Goal: Navigation & Orientation: Find specific page/section

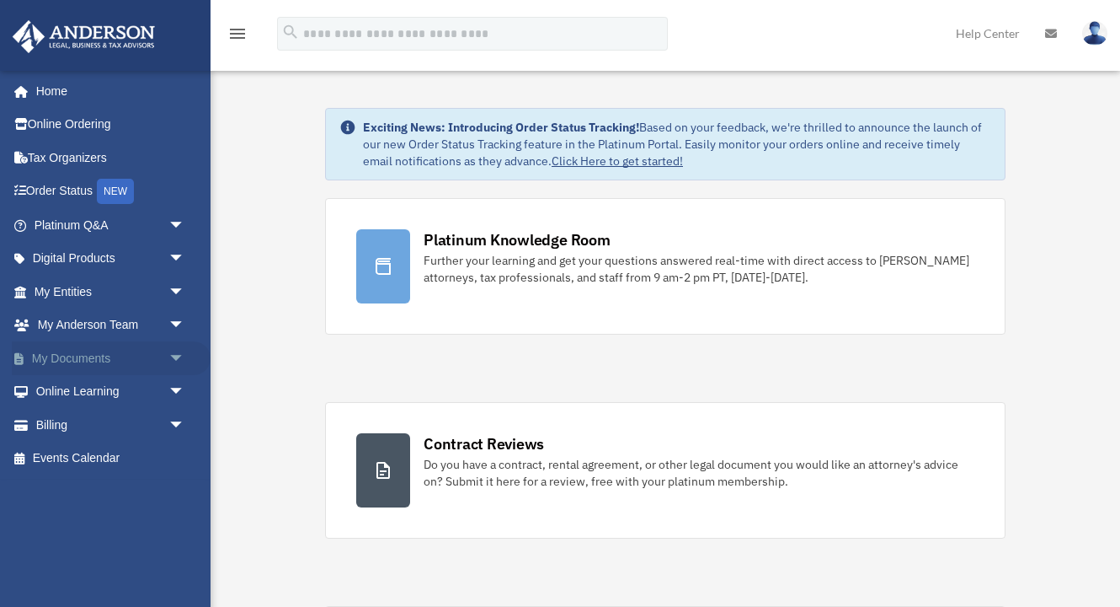
click at [125, 355] on link "My Documents arrow_drop_down" at bounding box center [111, 358] width 199 height 34
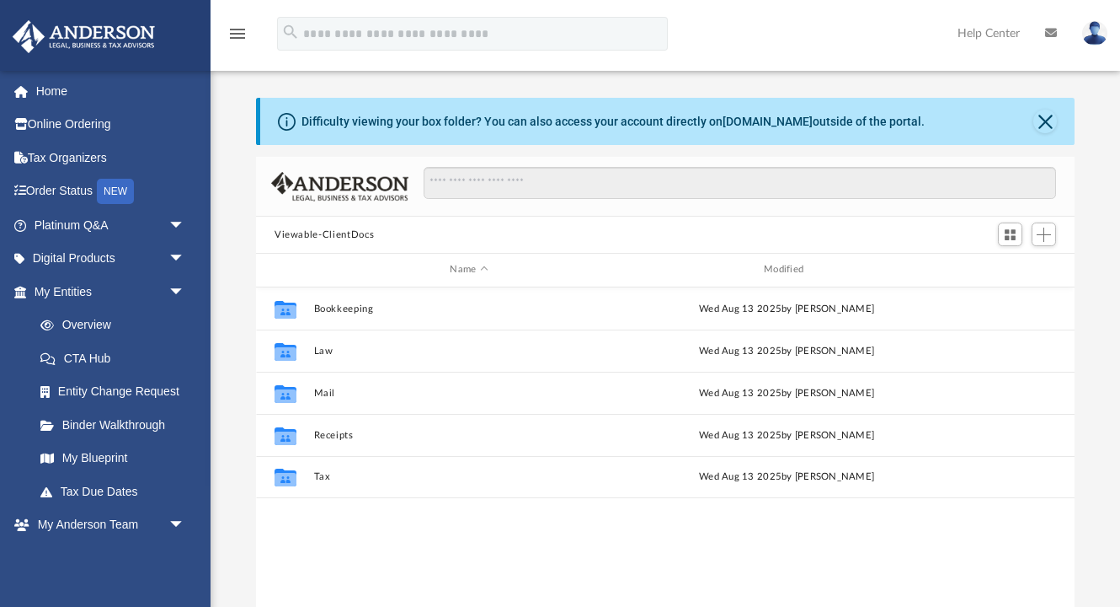
scroll to position [1, 1]
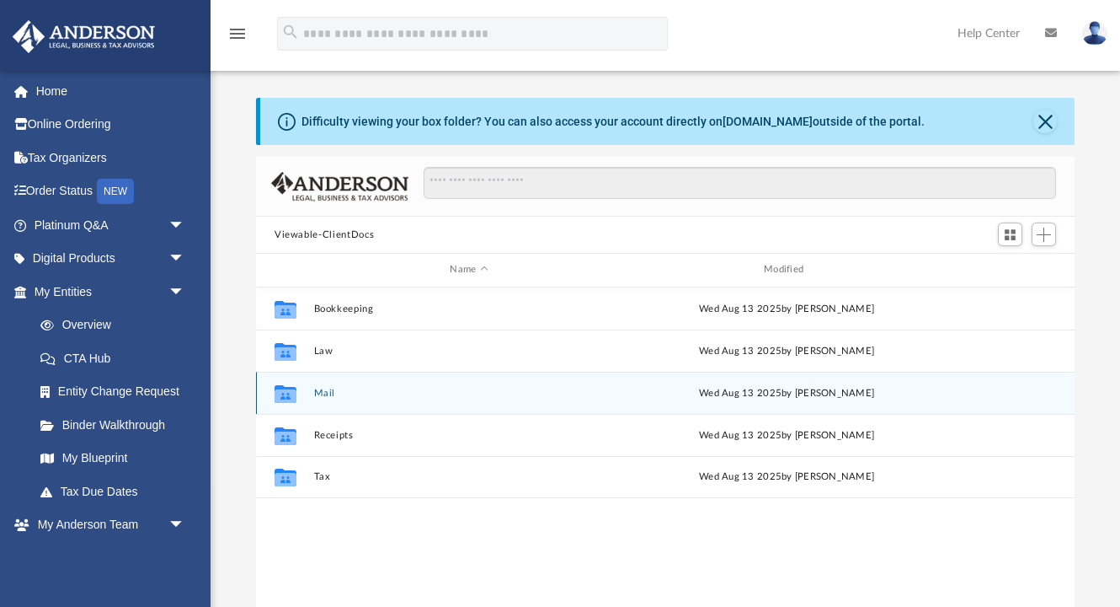
click at [342, 395] on button "Mail" at bounding box center [469, 392] width 311 height 11
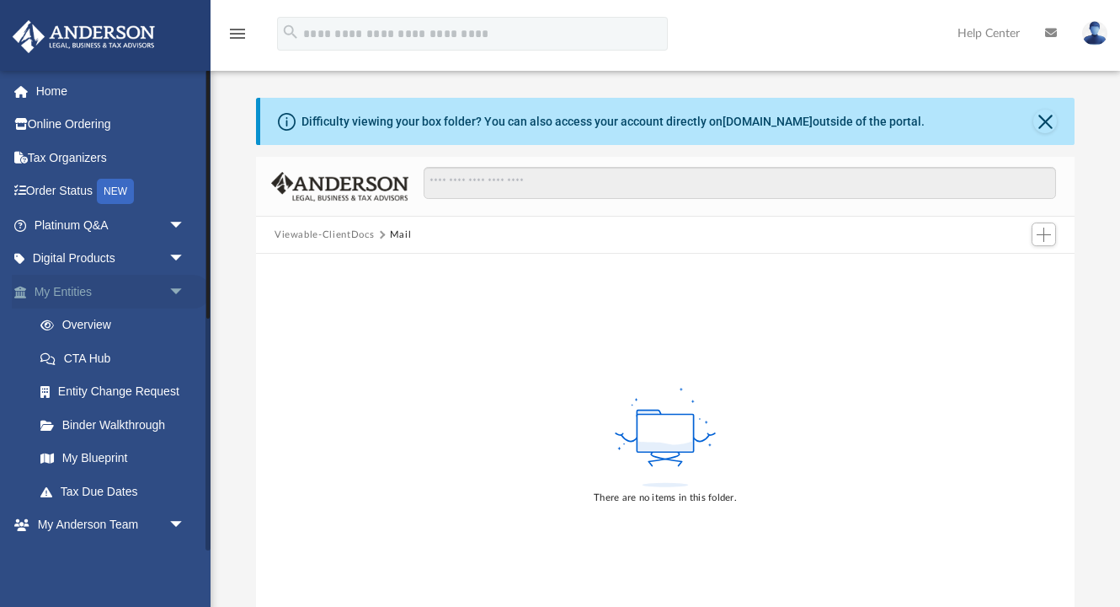
click at [122, 294] on link "My Entities arrow_drop_down" at bounding box center [111, 292] width 199 height 34
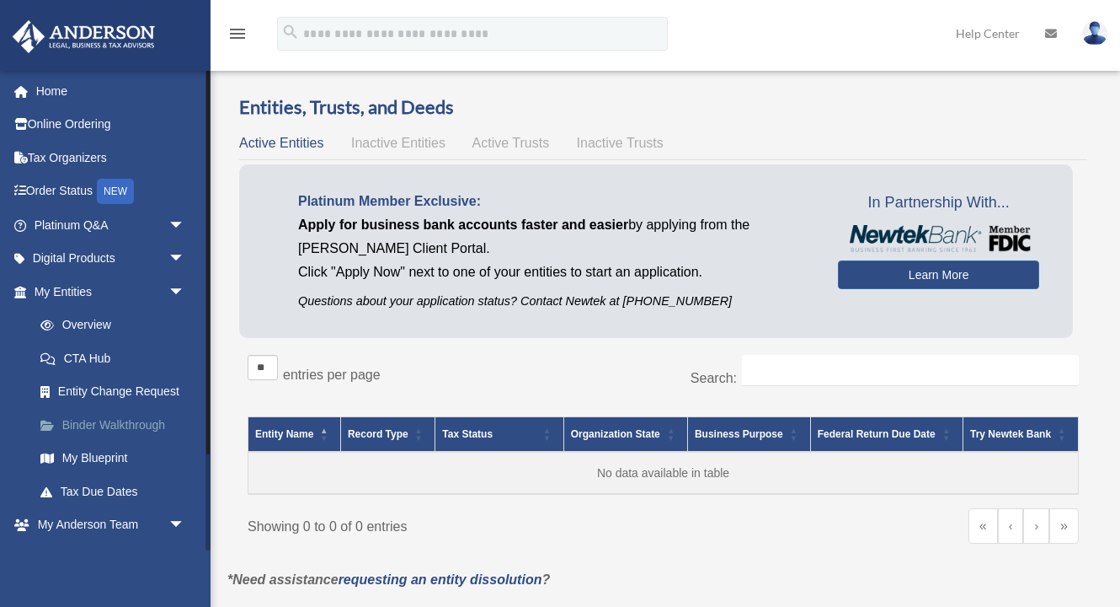
click at [138, 416] on link "Binder Walkthrough" at bounding box center [117, 425] width 187 height 34
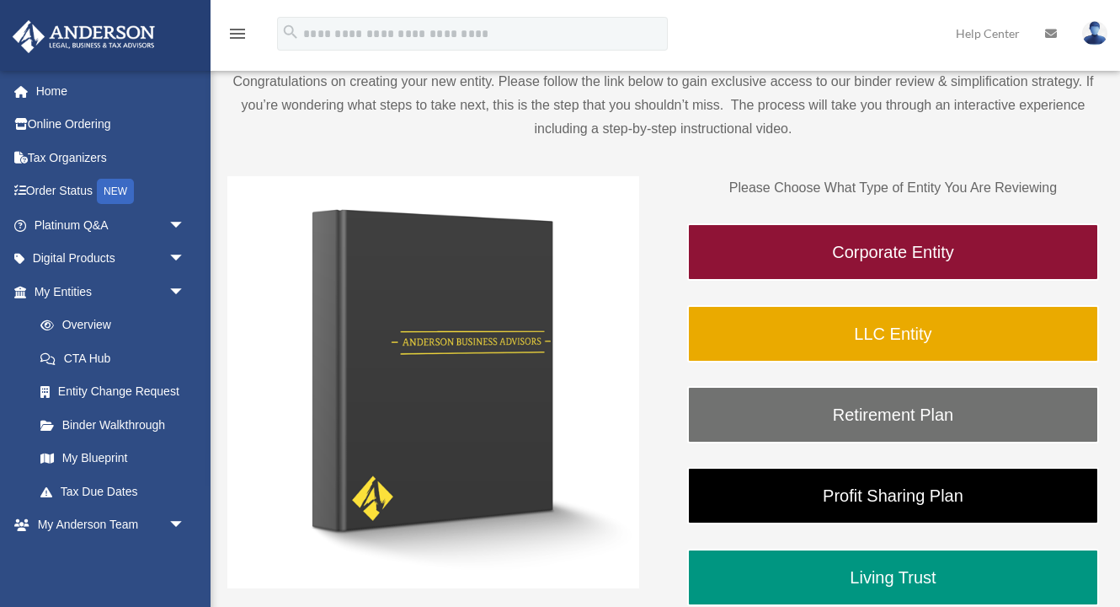
scroll to position [149, 0]
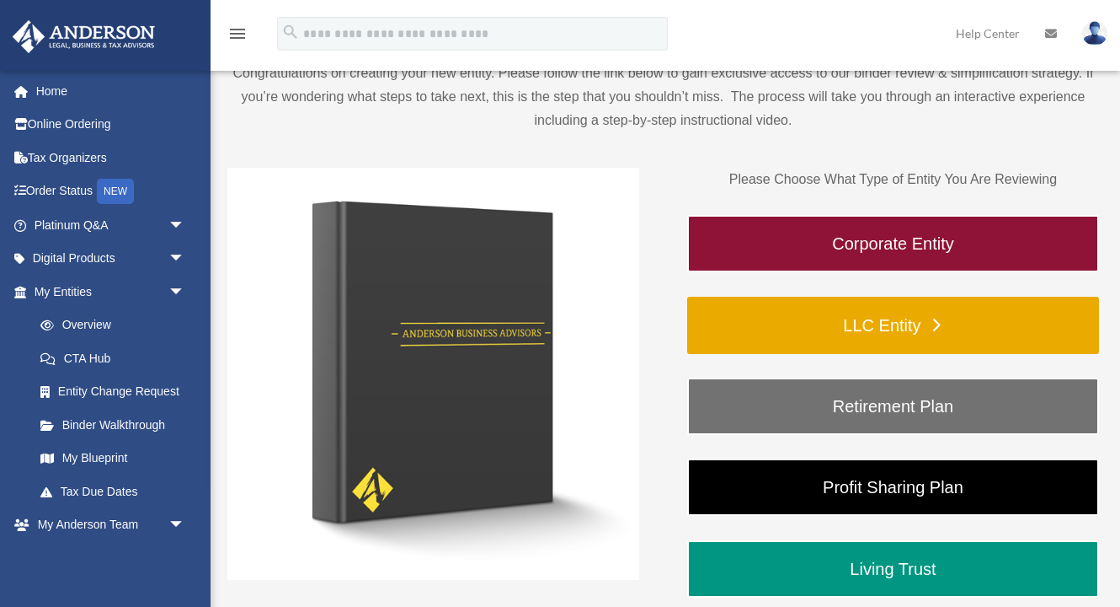
click at [887, 323] on link "LLC Entity" at bounding box center [893, 325] width 412 height 57
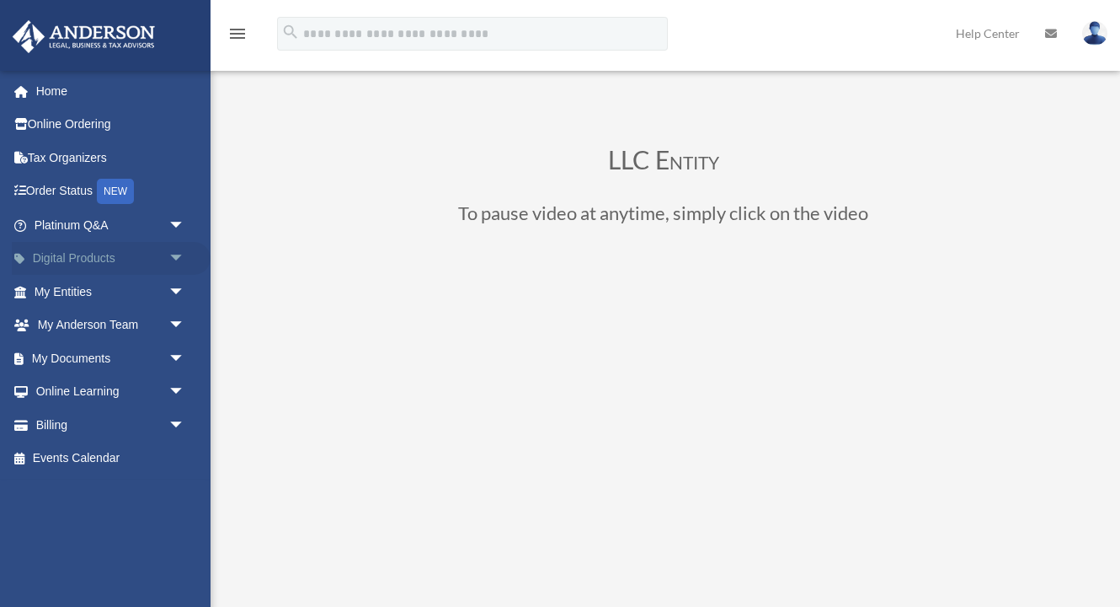
click at [109, 259] on link "Digital Products arrow_drop_down" at bounding box center [111, 259] width 199 height 34
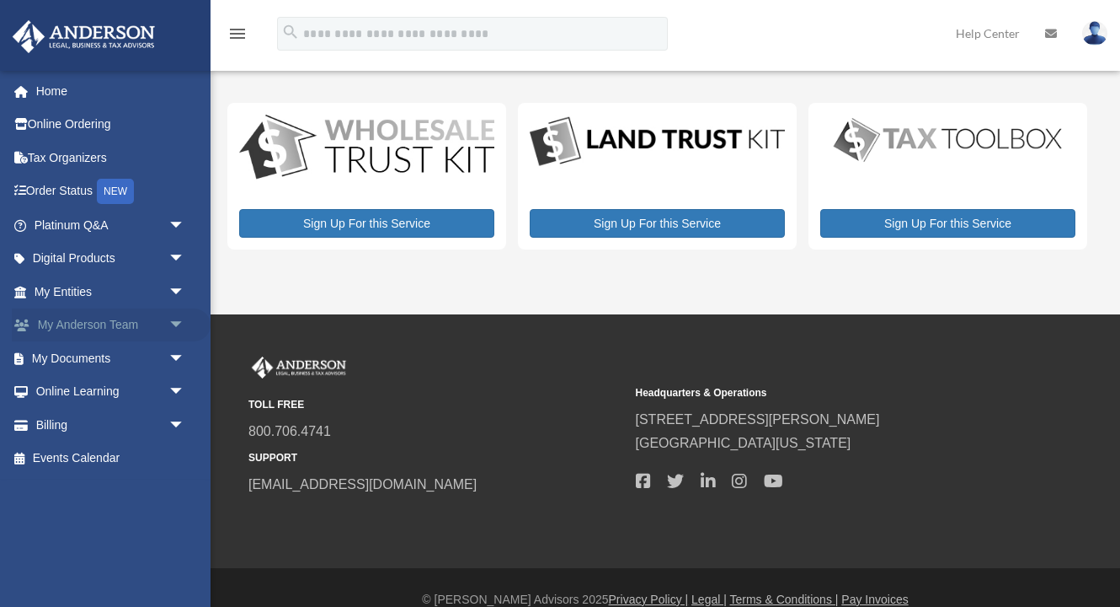
click at [120, 318] on link "My Anderson Team arrow_drop_down" at bounding box center [111, 325] width 199 height 34
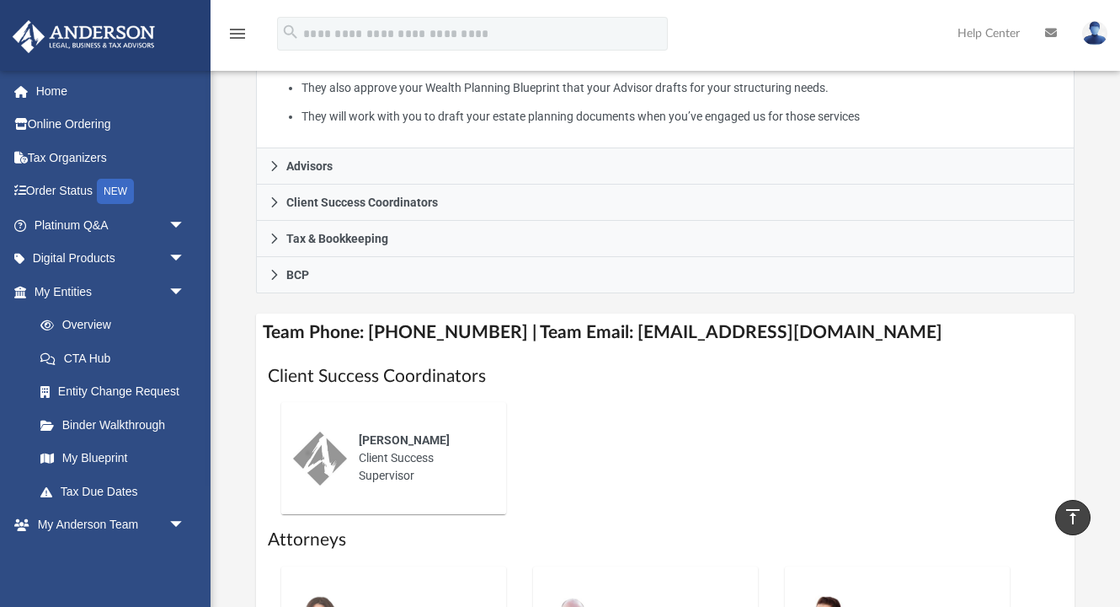
scroll to position [462, 0]
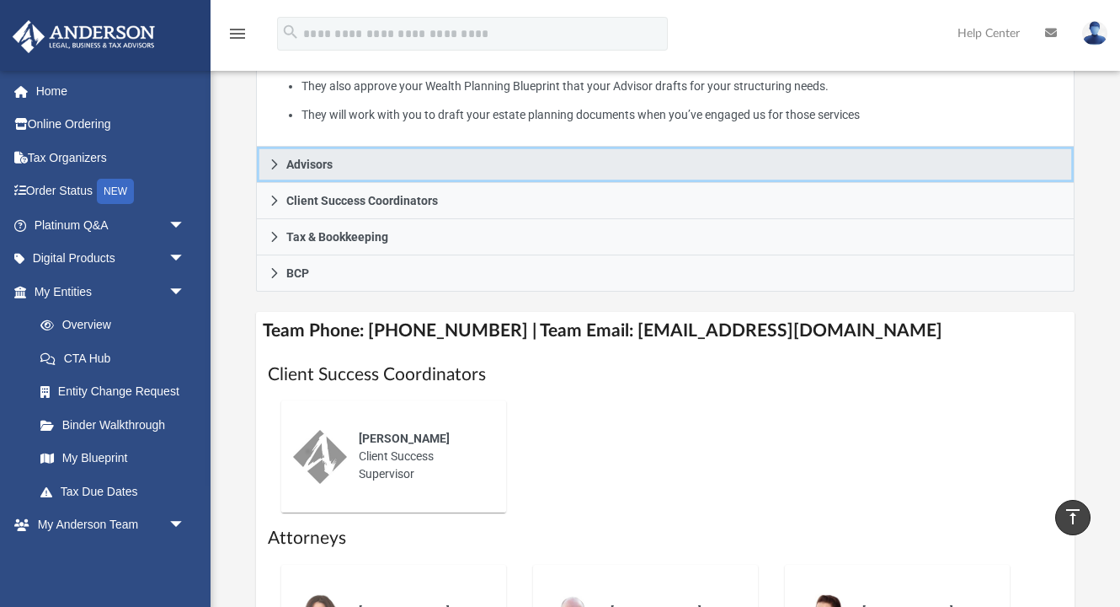
click at [540, 147] on link "Advisors" at bounding box center [665, 165] width 819 height 36
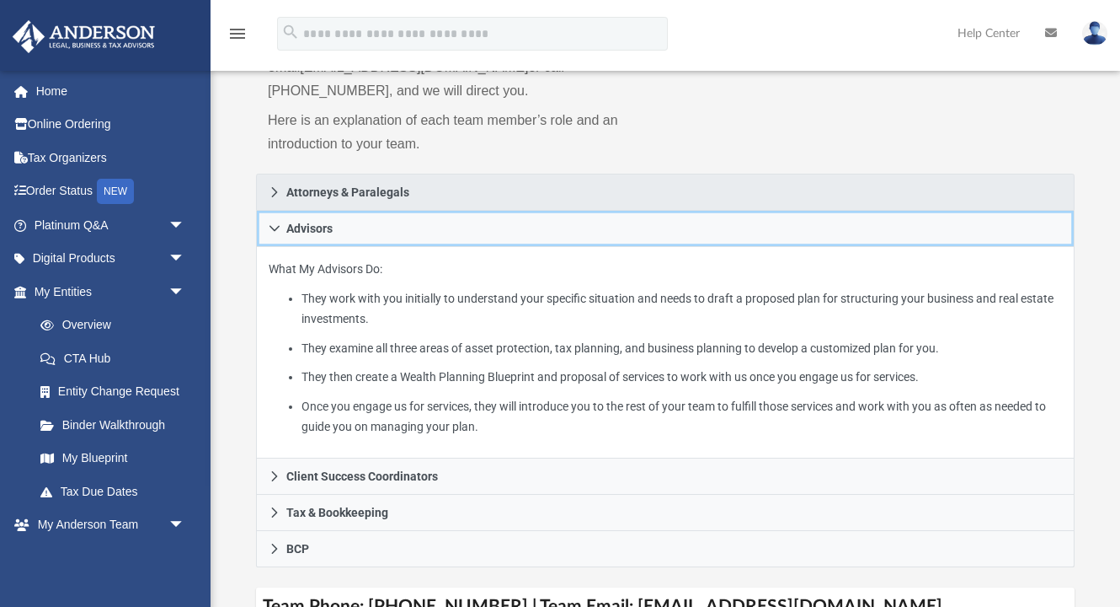
scroll to position [0, 0]
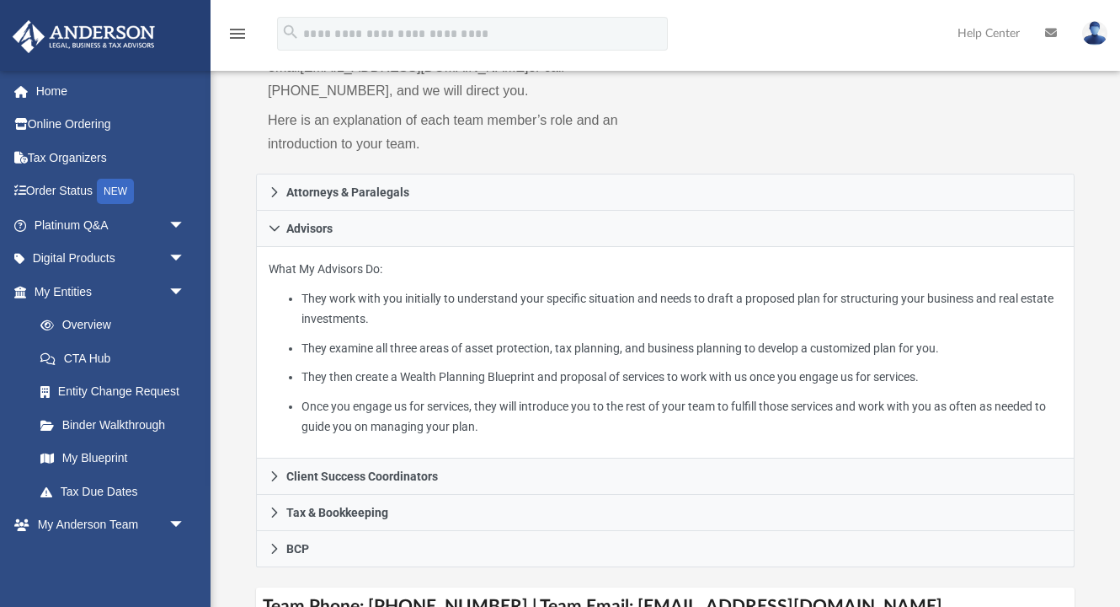
click at [1098, 34] on img at bounding box center [1094, 33] width 25 height 24
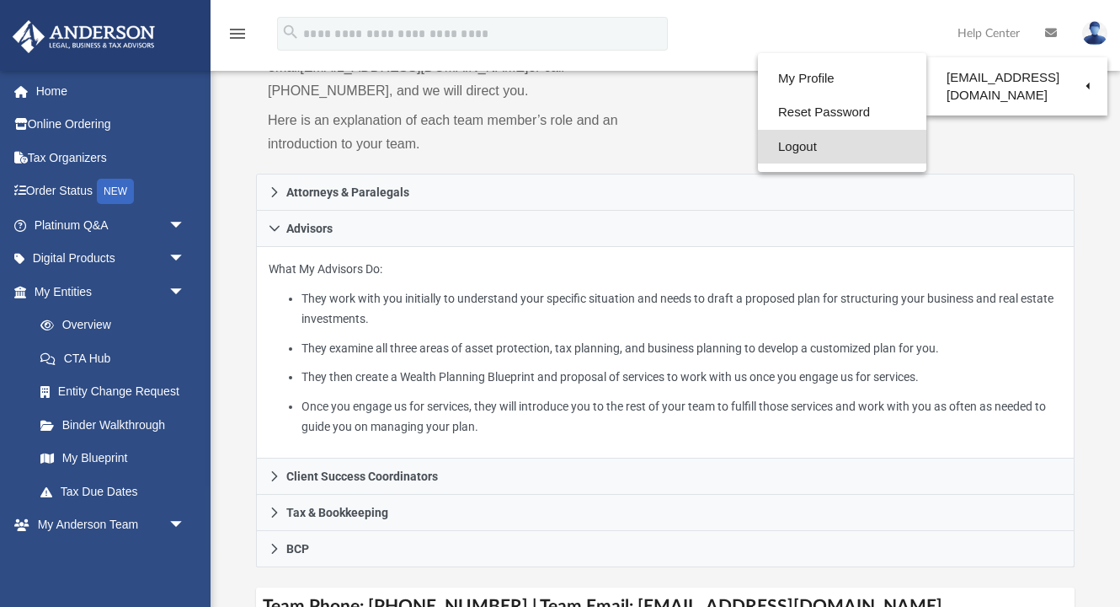
click at [844, 138] on link "Logout" at bounding box center [842, 147] width 168 height 35
